Goal: Task Accomplishment & Management: Use online tool/utility

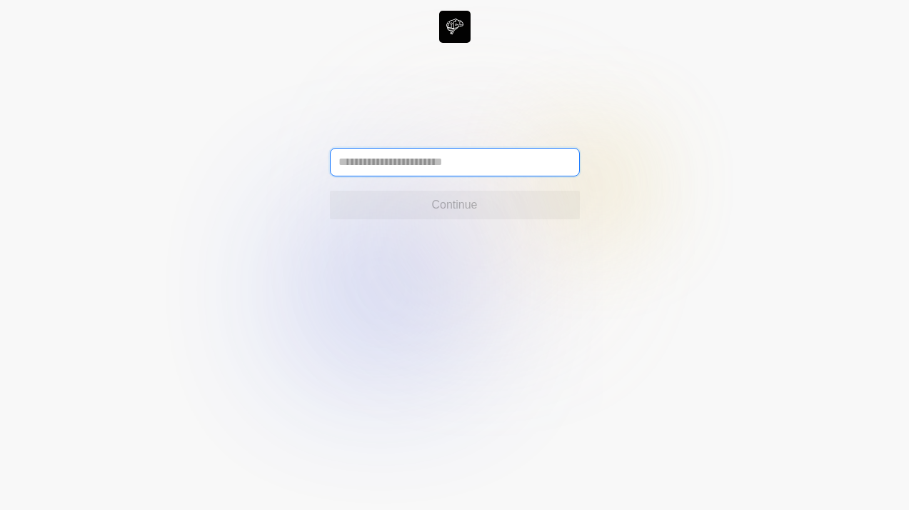
click at [452, 164] on input "text" at bounding box center [455, 162] width 250 height 29
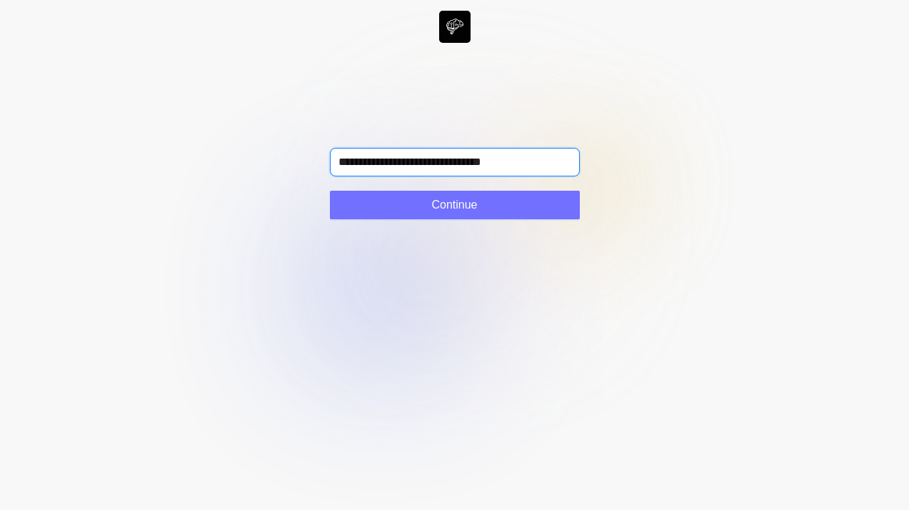
type input "**********"
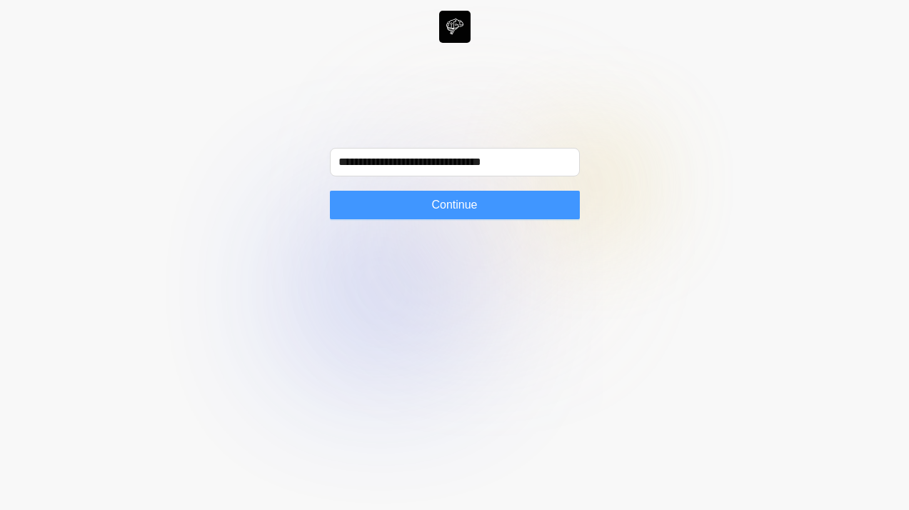
click at [483, 213] on button "Continue" at bounding box center [455, 205] width 250 height 29
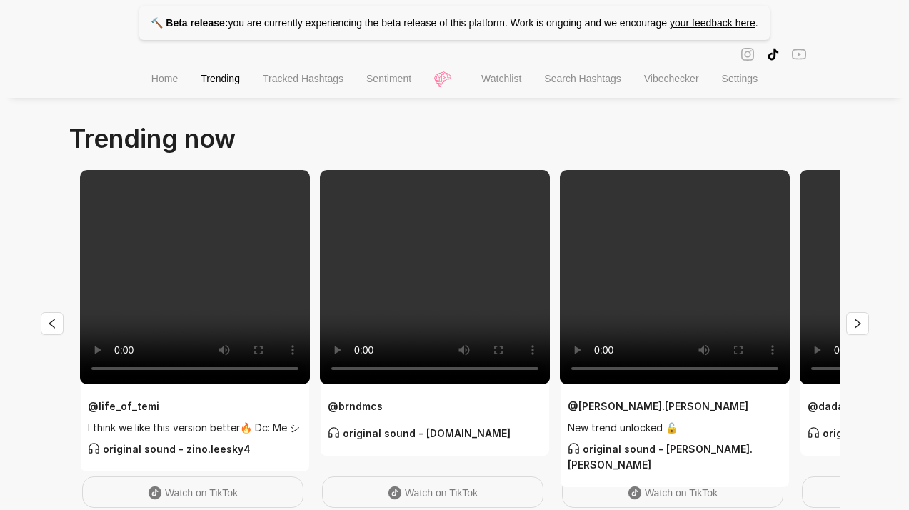
click at [384, 86] on li "Sentiment" at bounding box center [389, 80] width 68 height 36
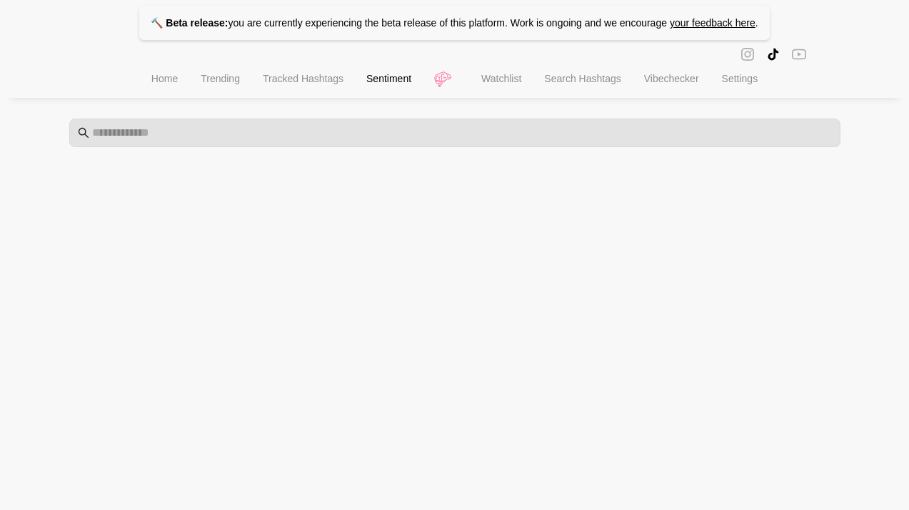
click at [434, 80] on ul "Home Trending Tracked Hashtags Sentiment Watchlist Search Hashtags Vibechecker …" at bounding box center [454, 80] width 909 height 36
click at [504, 82] on span "Watchlist" at bounding box center [501, 78] width 40 height 11
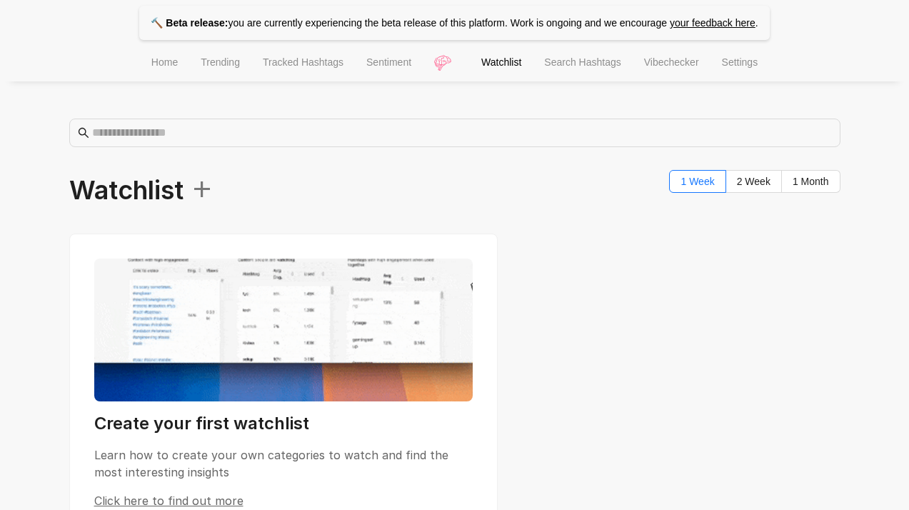
click at [689, 64] on span "Vibechecker" at bounding box center [671, 61] width 55 height 11
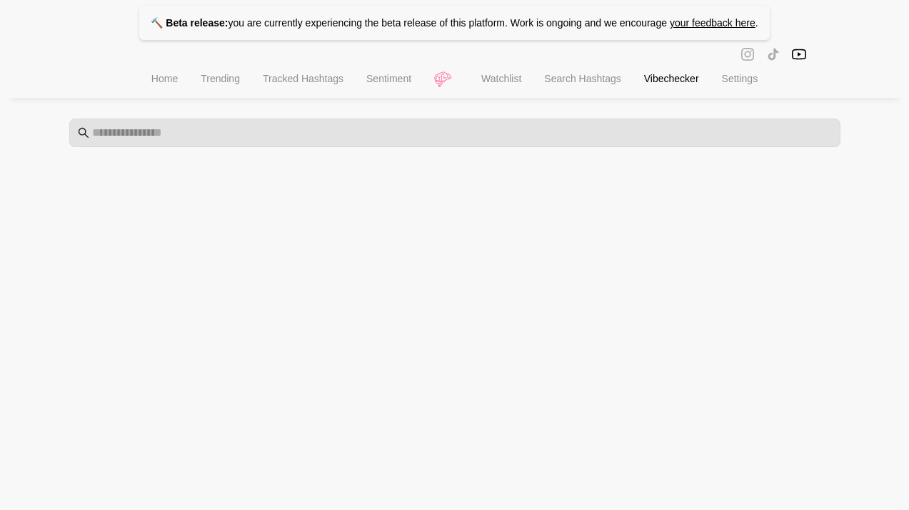
click at [598, 77] on span "Search Hashtags" at bounding box center [582, 78] width 76 height 11
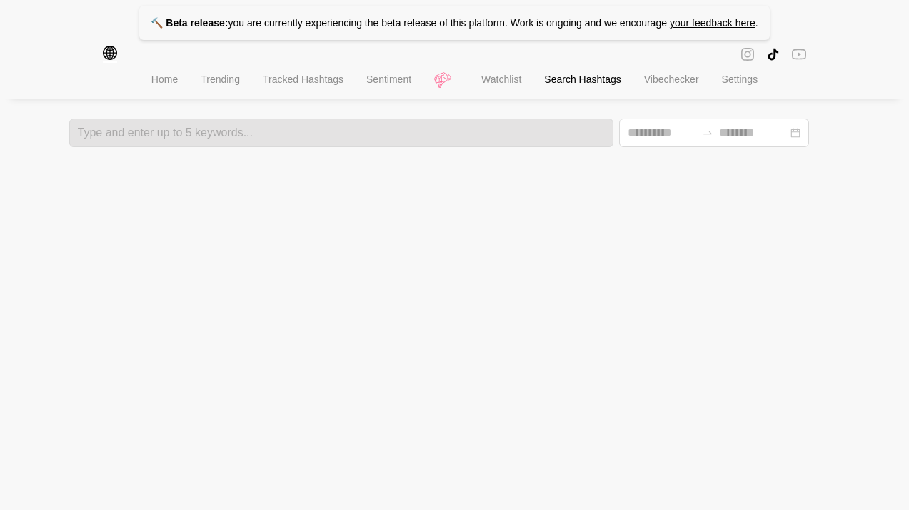
click at [753, 86] on li "Settings" at bounding box center [740, 81] width 59 height 36
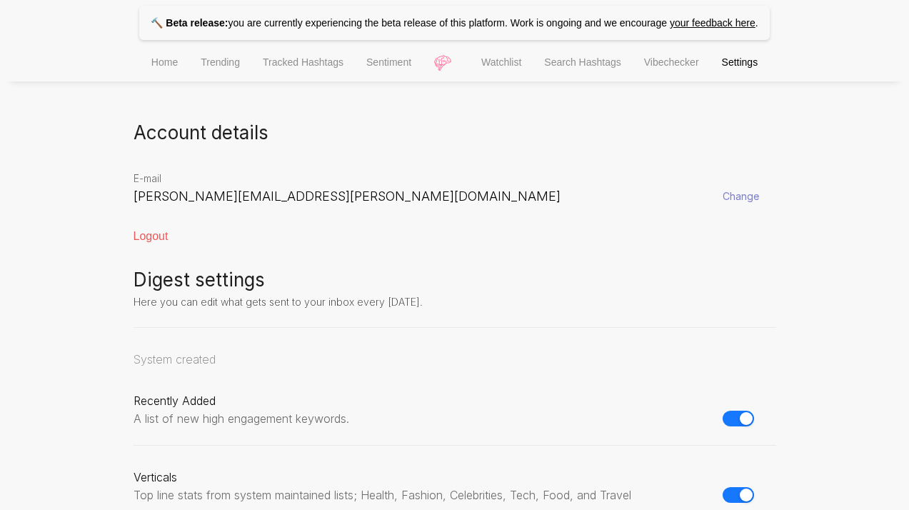
click at [221, 65] on span "Trending" at bounding box center [220, 61] width 39 height 11
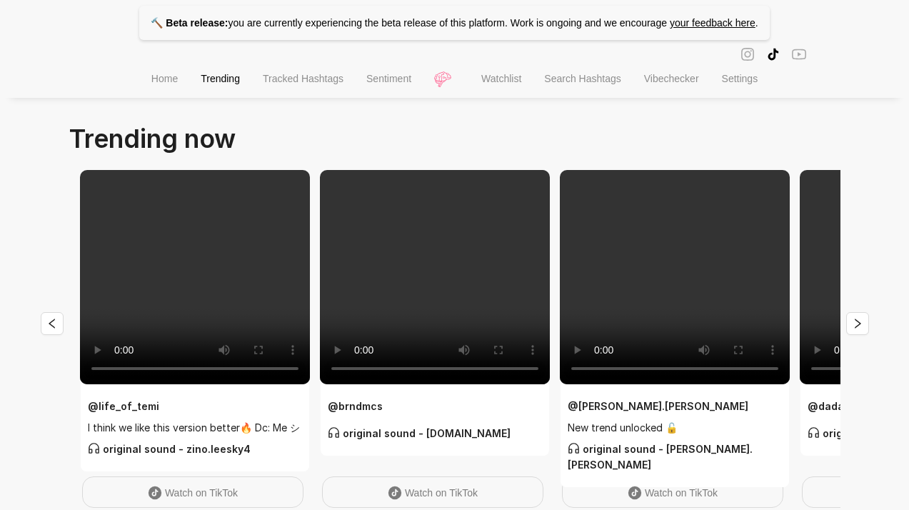
click at [156, 83] on span "Home" at bounding box center [164, 78] width 26 height 11
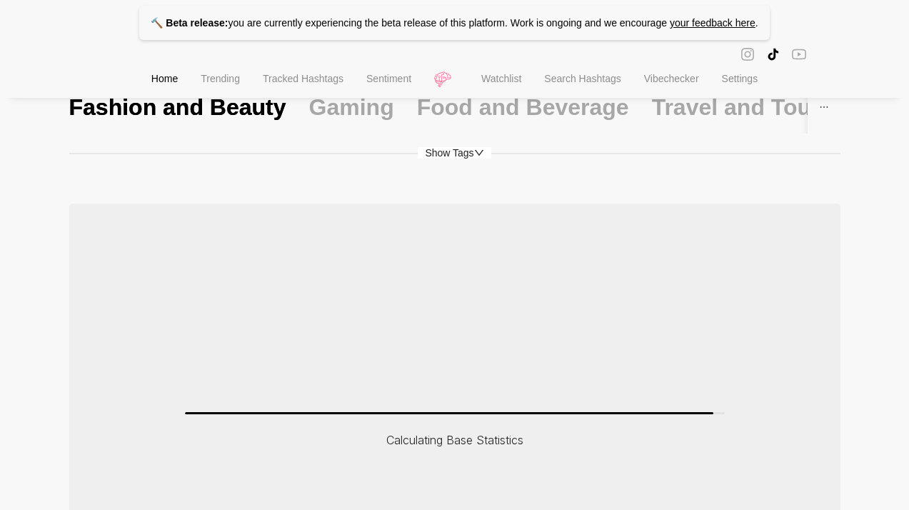
scroll to position [41, 0]
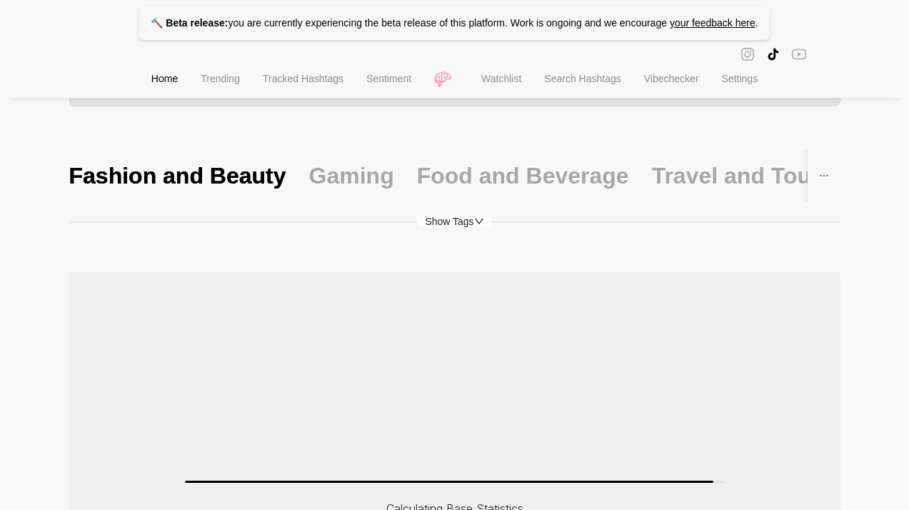
click at [464, 219] on span "Show Tags" at bounding box center [454, 221] width 73 height 11
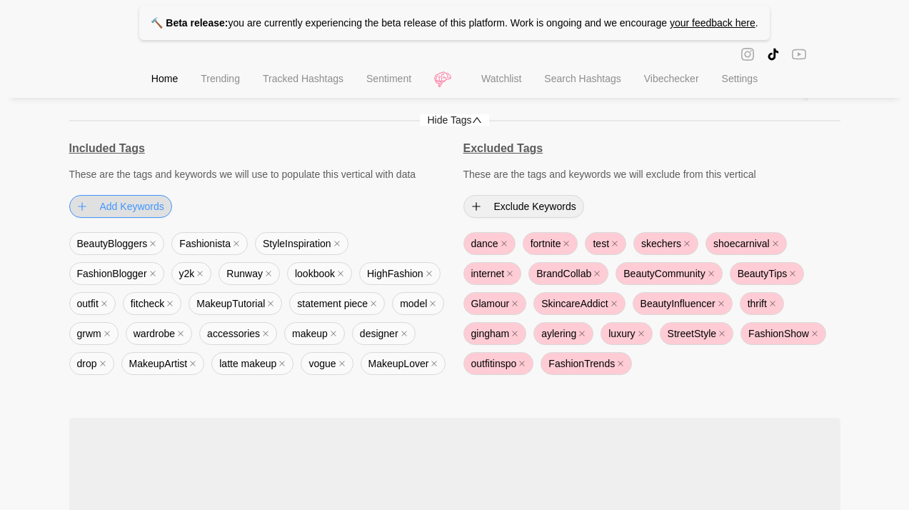
scroll to position [118, 0]
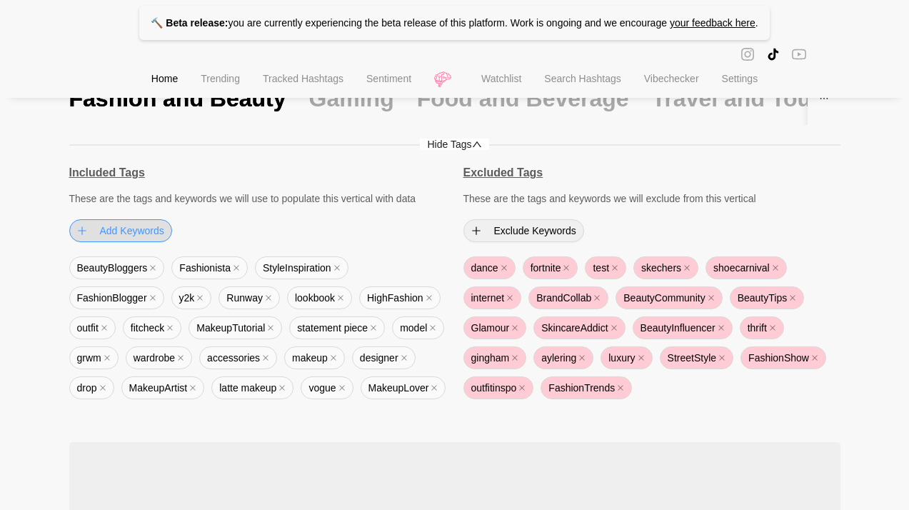
click at [111, 230] on span "Add Keywords" at bounding box center [132, 231] width 64 height 16
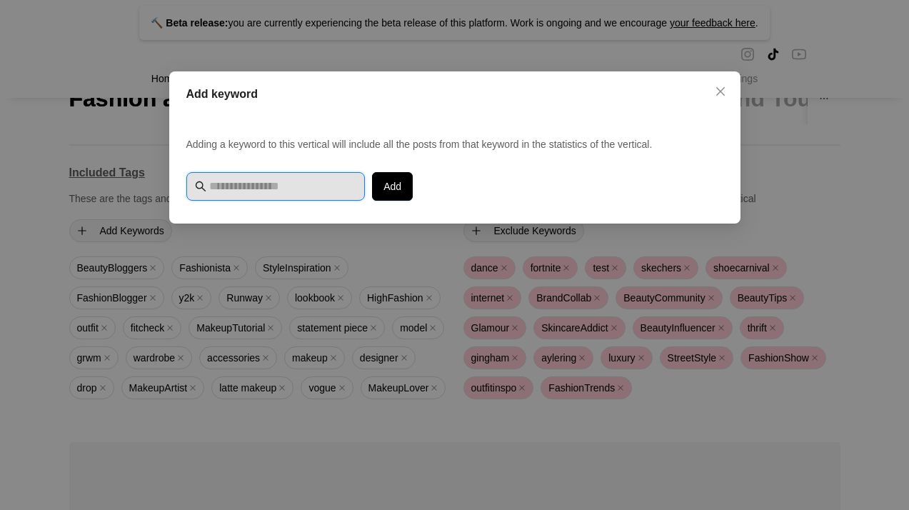
click at [245, 183] on input "text" at bounding box center [283, 186] width 148 height 17
type input "******"
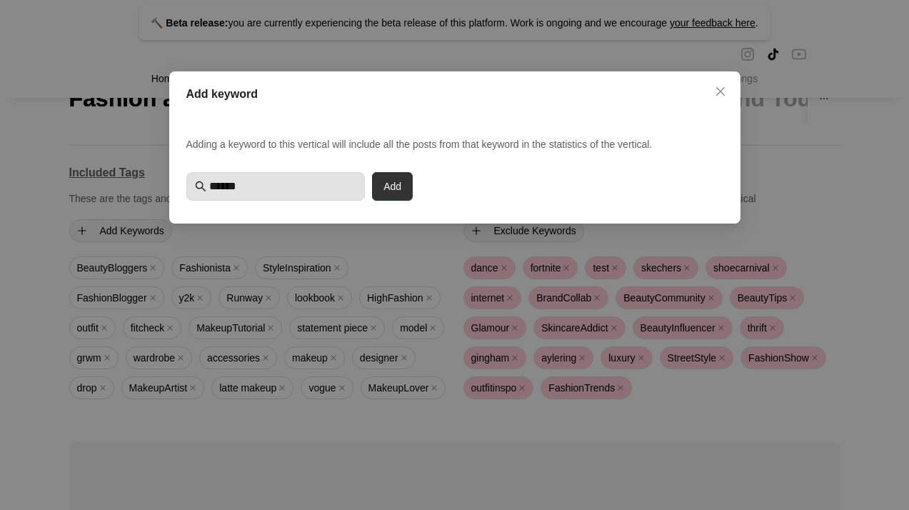
click at [395, 186] on span "Add" at bounding box center [393, 187] width 18 height 16
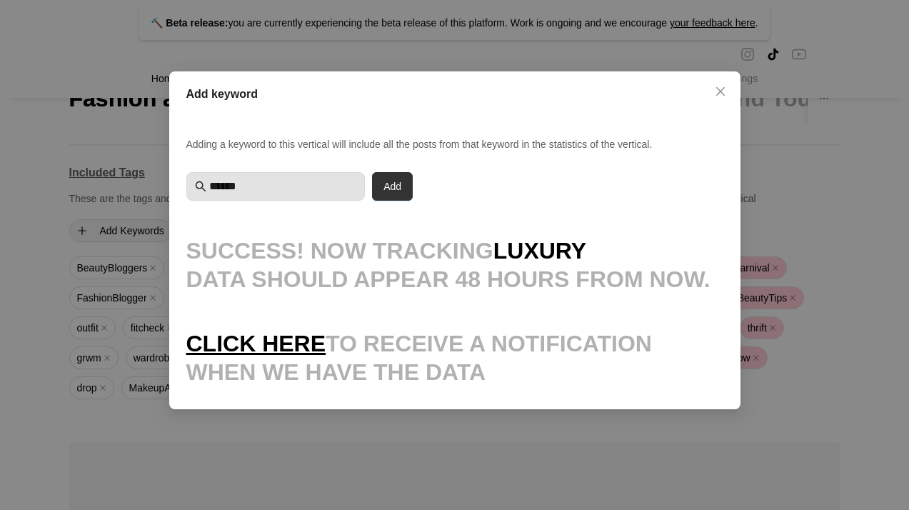
click at [379, 191] on button "Add" at bounding box center [392, 186] width 41 height 29
click at [713, 89] on span "Close" at bounding box center [720, 91] width 23 height 11
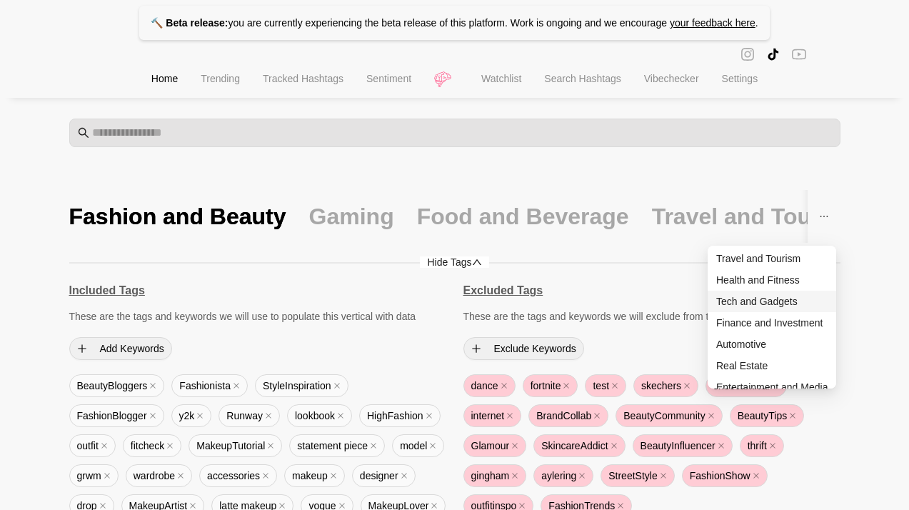
scroll to position [0, 0]
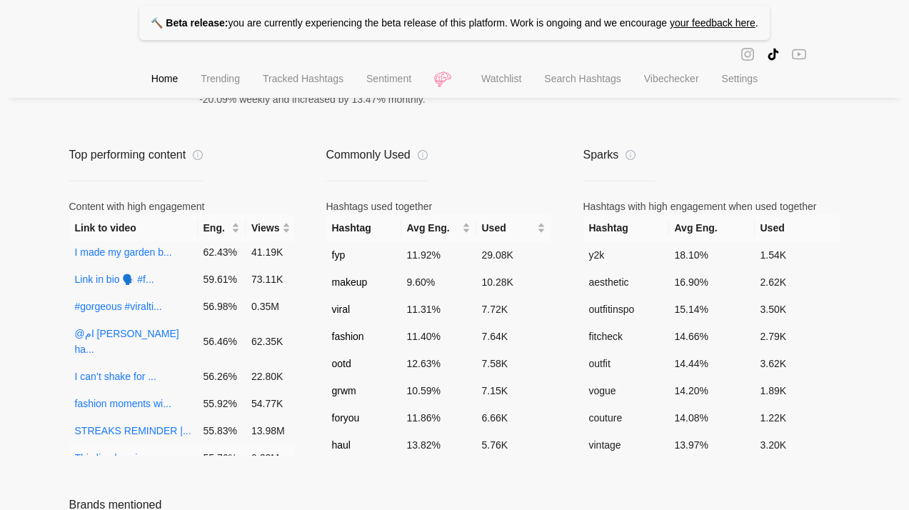
scroll to position [1093, 0]
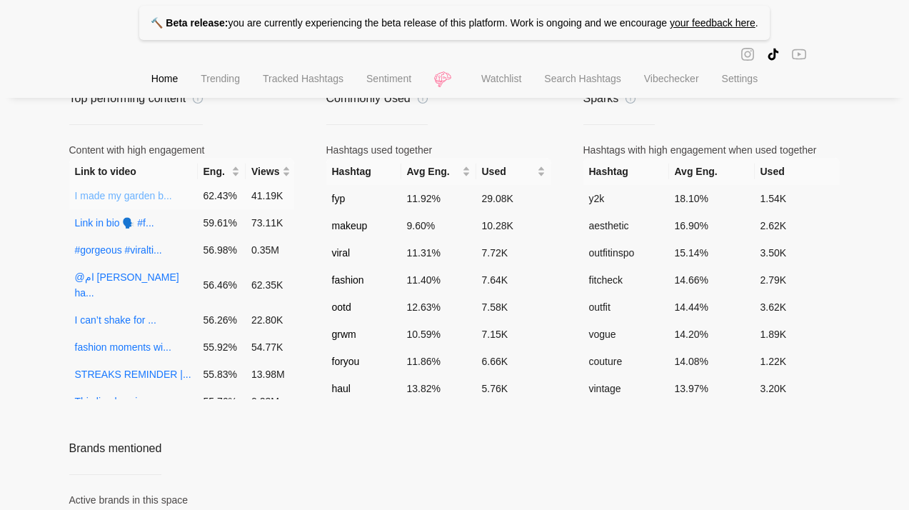
click at [126, 201] on link "I made my garden b..." at bounding box center [123, 195] width 97 height 11
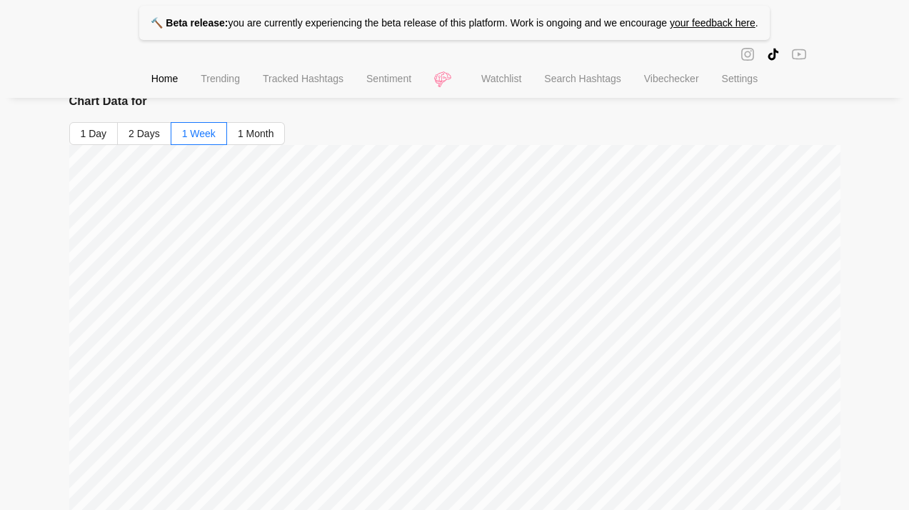
scroll to position [166, 0]
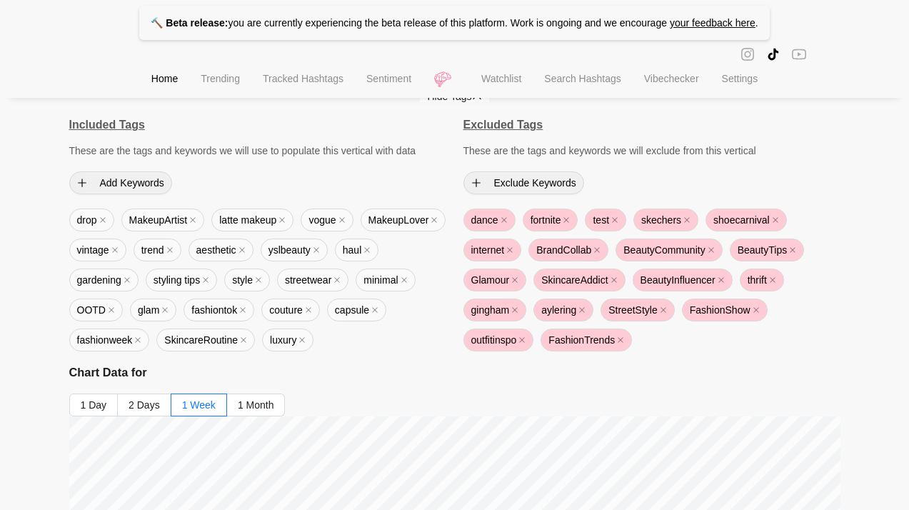
click at [511, 76] on span "Watchlist" at bounding box center [501, 78] width 40 height 11
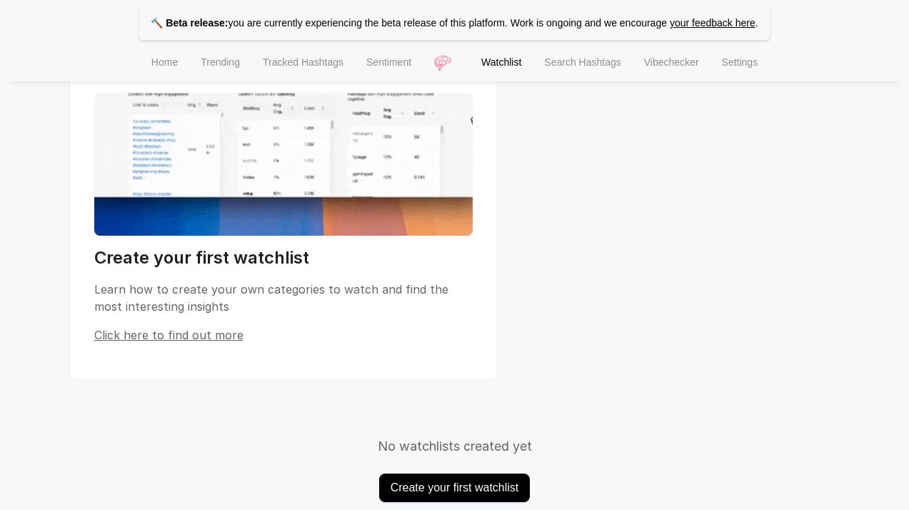
click at [674, 60] on span "Vibechecker" at bounding box center [671, 61] width 55 height 11
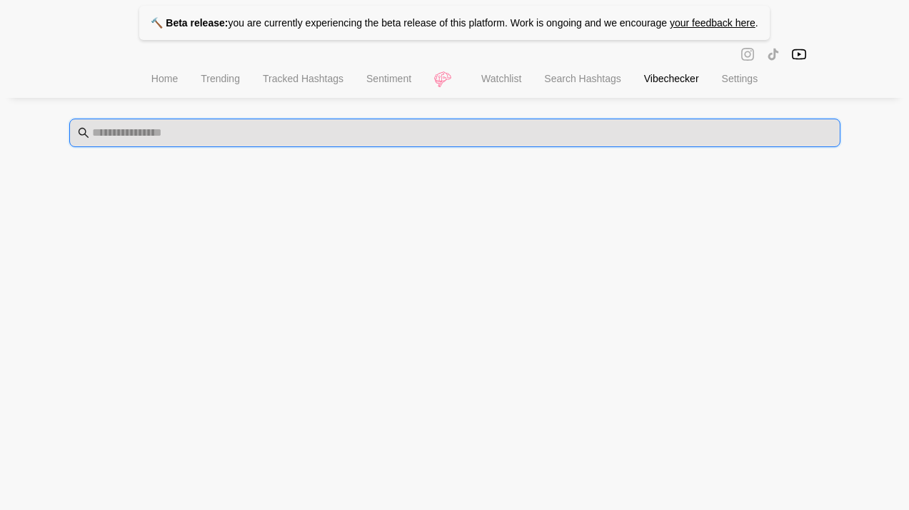
click at [581, 131] on input "text" at bounding box center [462, 132] width 740 height 17
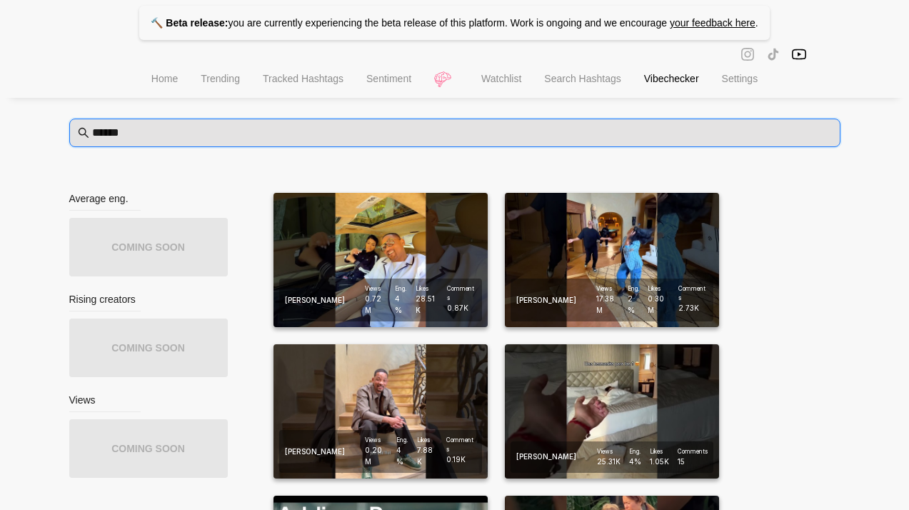
type input "******"
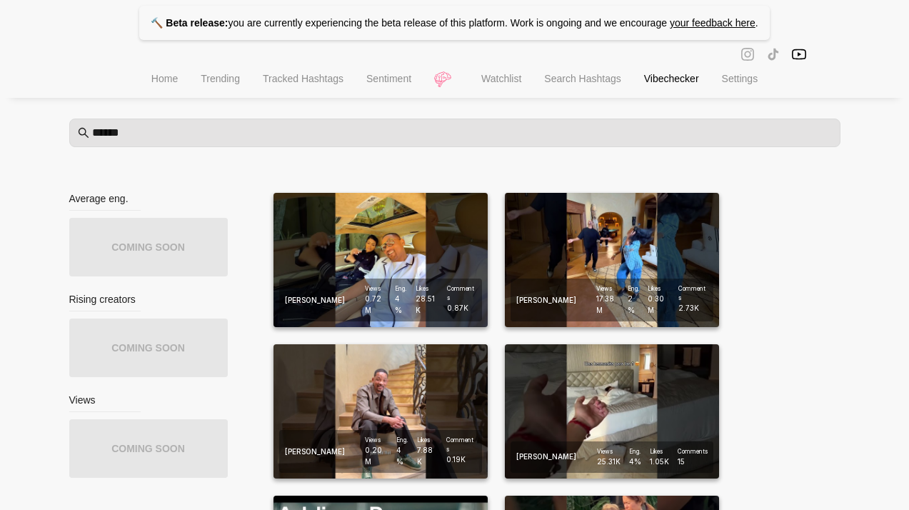
click at [741, 75] on span "Settings" at bounding box center [740, 78] width 36 height 11
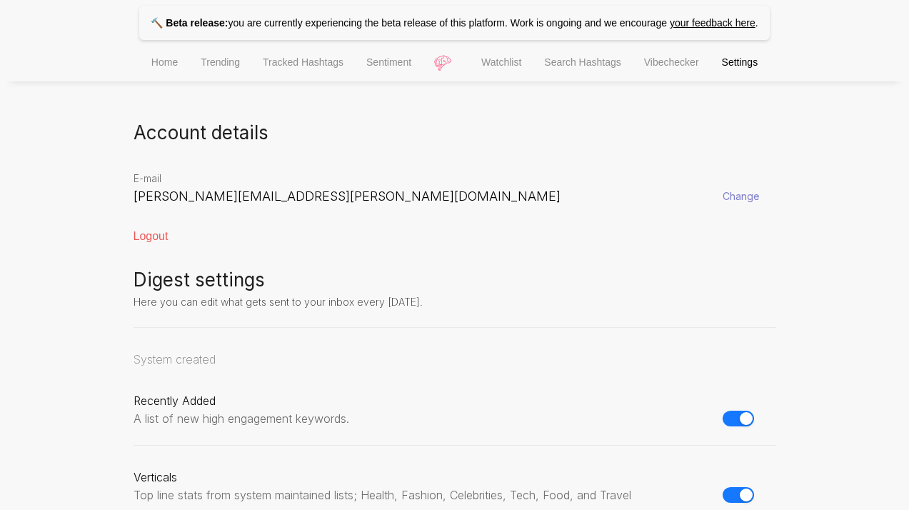
click at [595, 68] on span "Search Hashtags" at bounding box center [582, 61] width 76 height 11
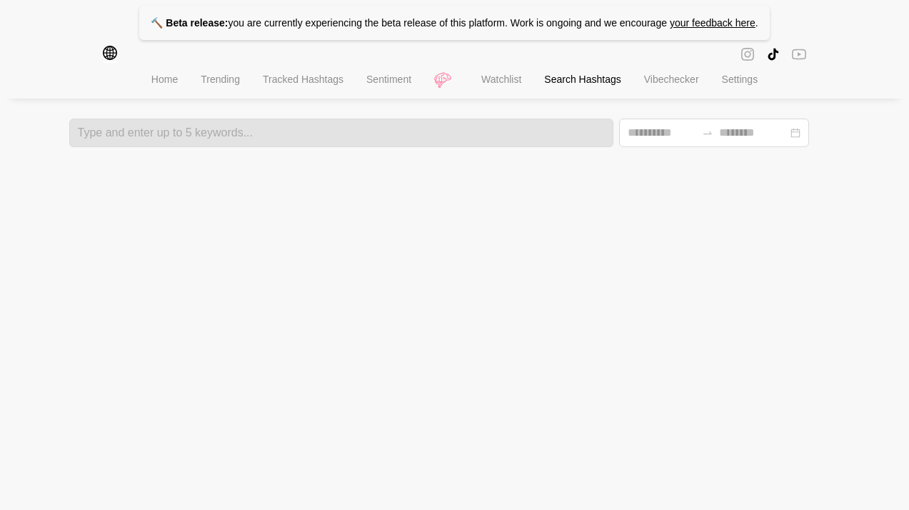
click at [508, 79] on span "Watchlist" at bounding box center [501, 79] width 40 height 11
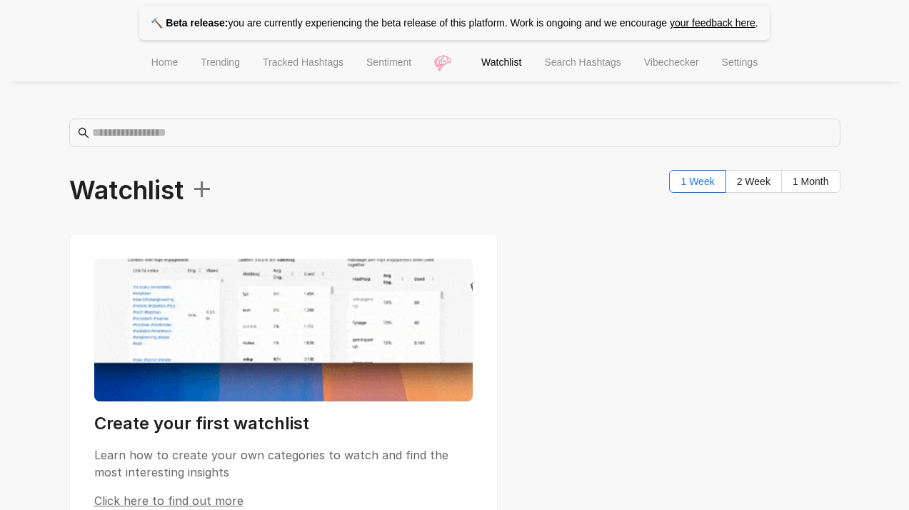
click at [381, 65] on span "Sentiment" at bounding box center [388, 61] width 45 height 11
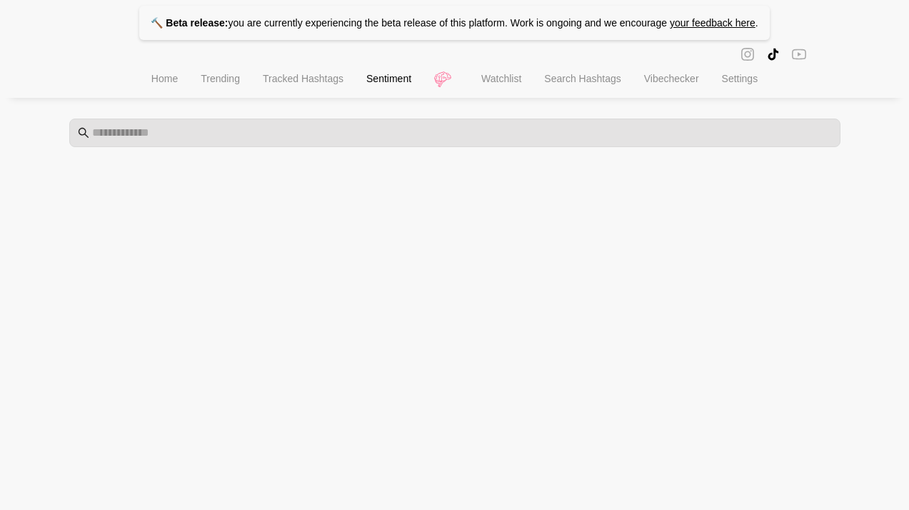
click at [439, 78] on ul "Home Trending Tracked Hashtags Sentiment Watchlist Search Hashtags Vibechecker …" at bounding box center [454, 80] width 909 height 36
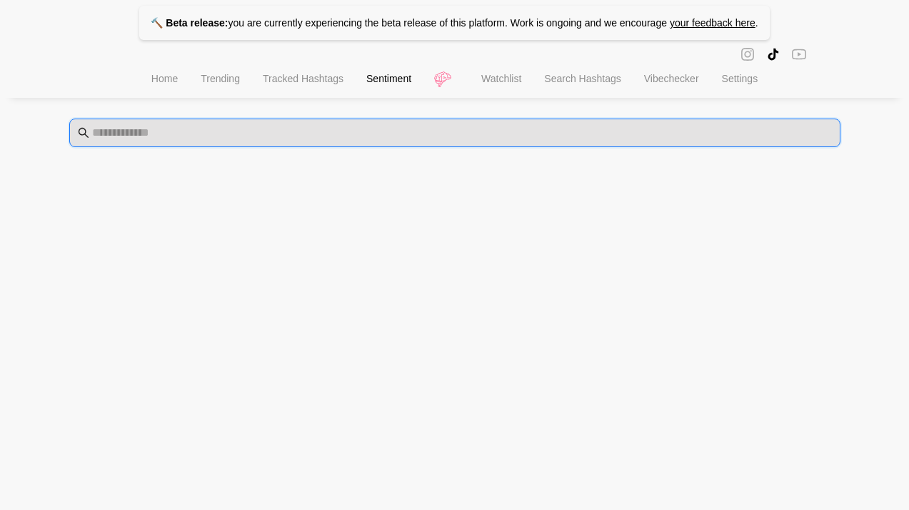
click at [376, 129] on input "text" at bounding box center [462, 132] width 740 height 17
type input "**********"
drag, startPoint x: 181, startPoint y: 131, endPoint x: 64, endPoint y: 131, distance: 117.8
click at [64, 131] on div "**********" at bounding box center [454, 99] width 909 height 199
paste input "**********"
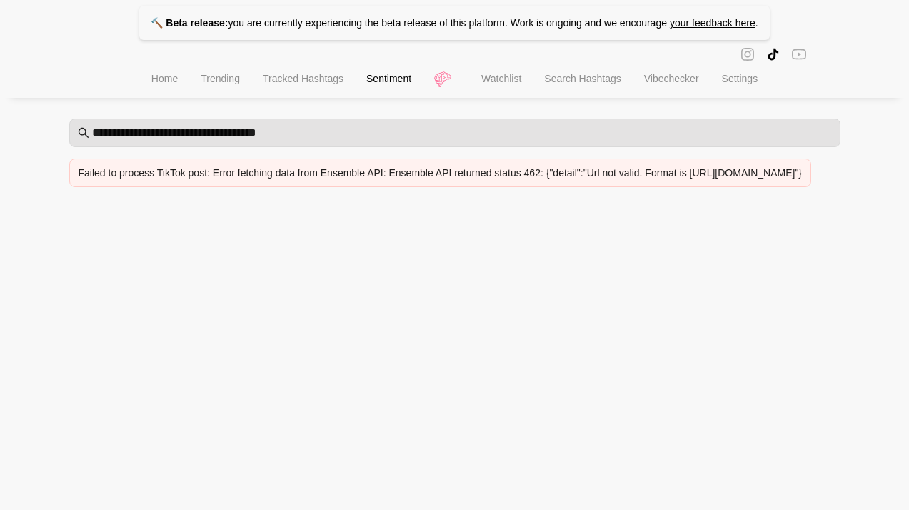
click at [751, 60] on icon "instagram" at bounding box center [748, 54] width 14 height 14
click at [749, 56] on icon "instagram" at bounding box center [748, 54] width 14 height 14
click at [772, 53] on div at bounding box center [773, 54] width 14 height 14
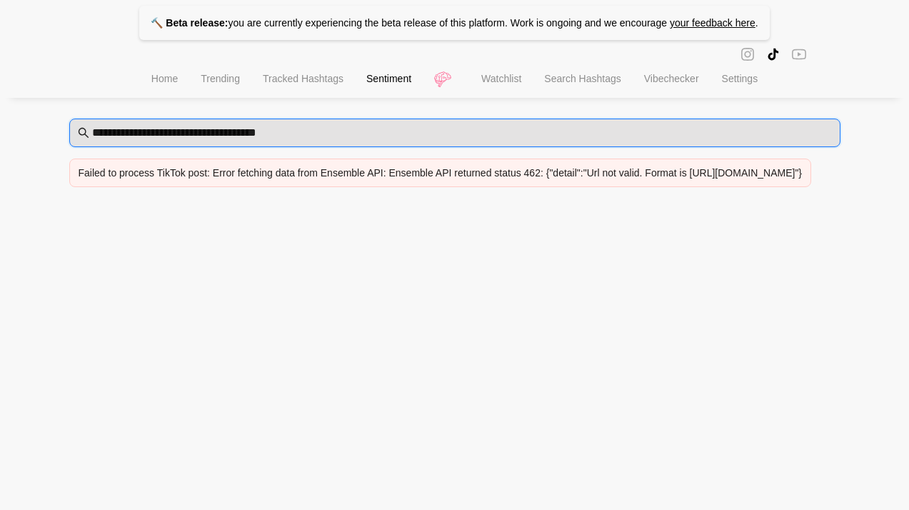
drag, startPoint x: 212, startPoint y: 136, endPoint x: 39, endPoint y: 134, distance: 173.6
click at [39, 134] on div "**********" at bounding box center [454, 99] width 909 height 199
type input "**********"
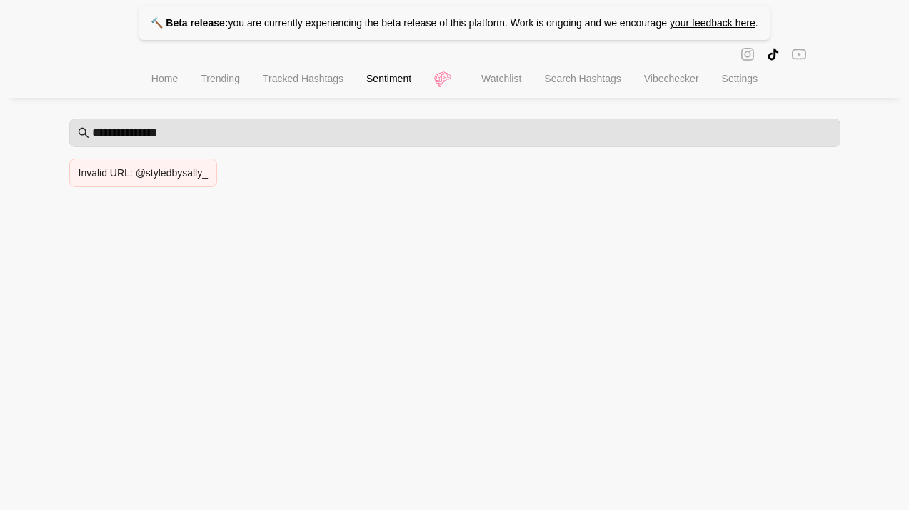
click at [589, 87] on li "Search Hashtags" at bounding box center [582, 80] width 99 height 36
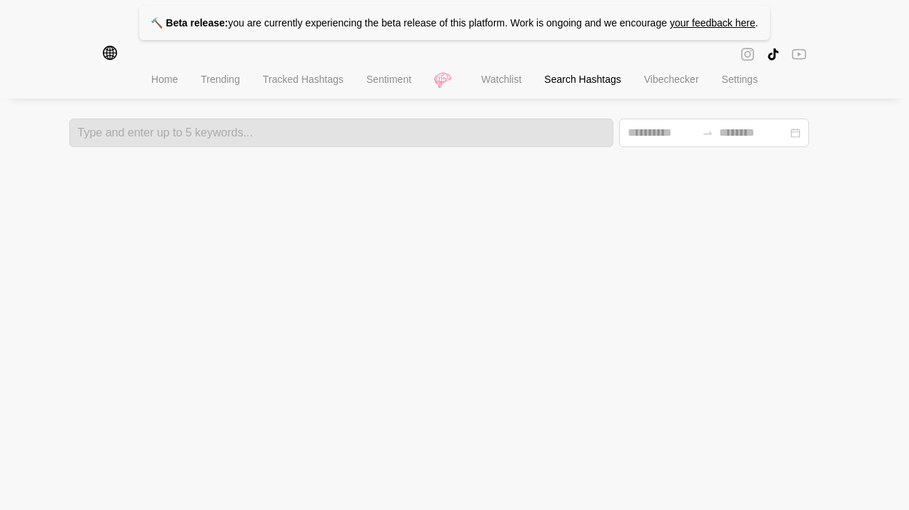
click at [665, 79] on span "Vibechecker" at bounding box center [671, 79] width 55 height 11
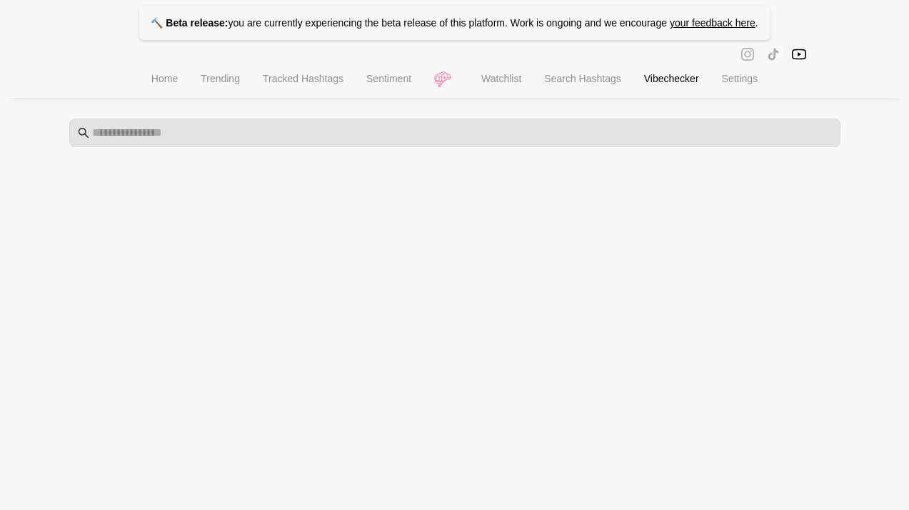
click at [166, 79] on span "Home" at bounding box center [164, 78] width 26 height 11
